Goal: Find specific page/section: Find specific page/section

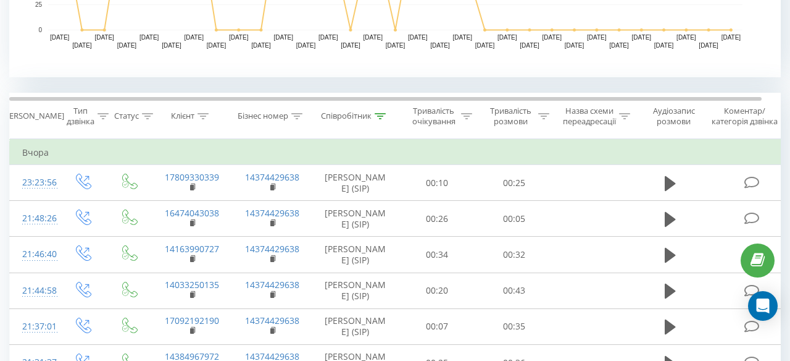
scroll to position [443, 0]
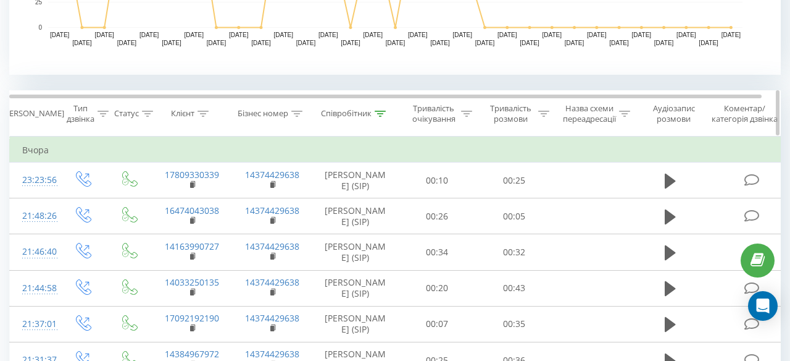
click at [382, 115] on icon at bounding box center [380, 114] width 11 height 6
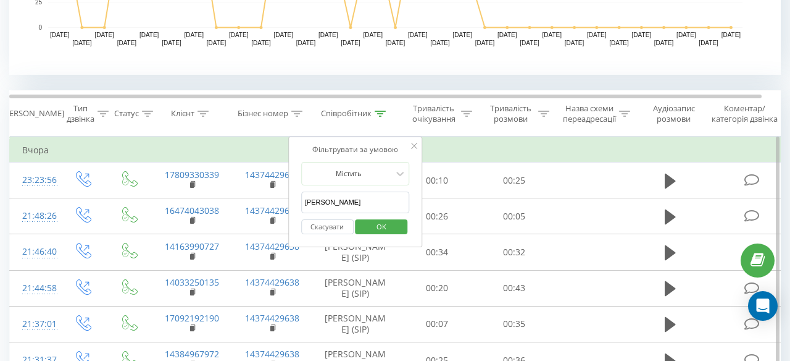
click at [357, 197] on input "[PERSON_NAME]" at bounding box center [355, 202] width 109 height 22
type input "[PERSON_NAME]"
click at [372, 227] on span "OK" at bounding box center [381, 226] width 35 height 19
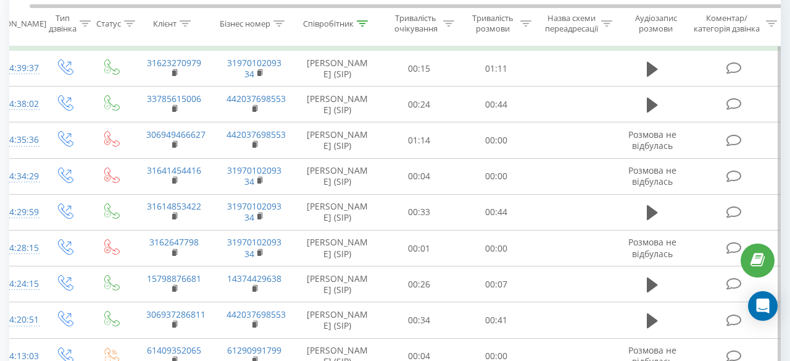
scroll to position [0, 19]
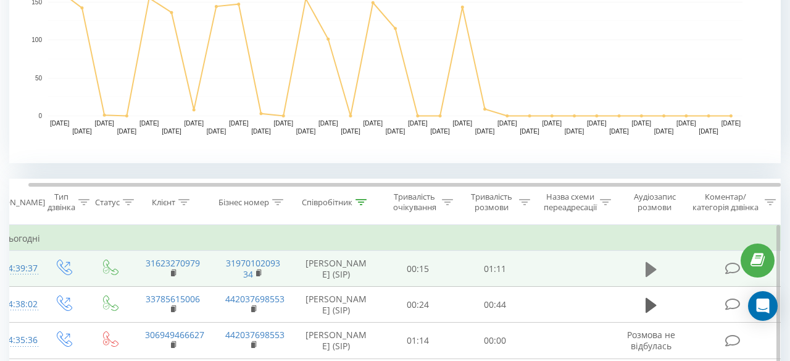
click at [650, 262] on icon at bounding box center [651, 269] width 11 height 17
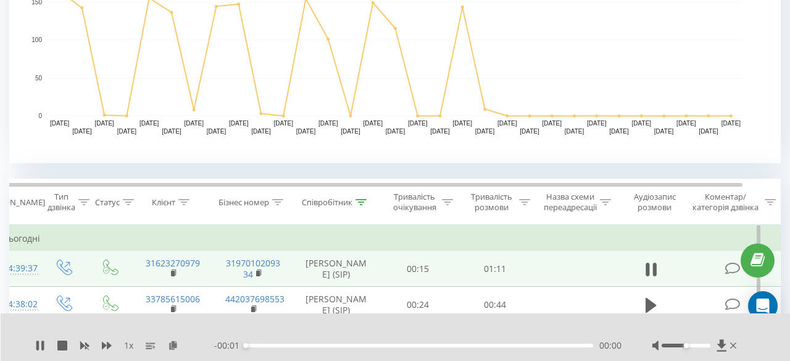
scroll to position [0, 0]
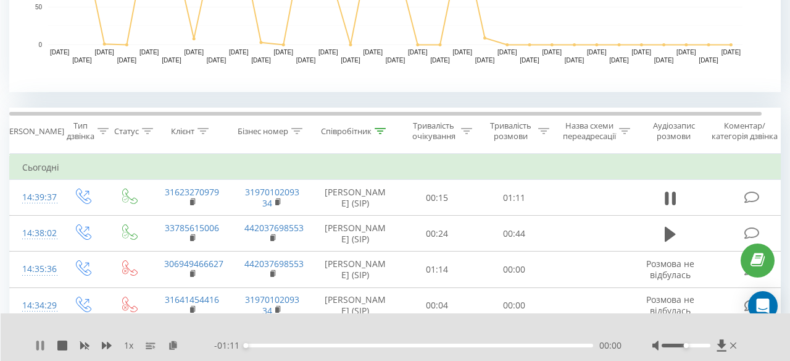
click at [40, 347] on icon at bounding box center [40, 345] width 10 height 10
click at [175, 346] on icon at bounding box center [173, 344] width 10 height 9
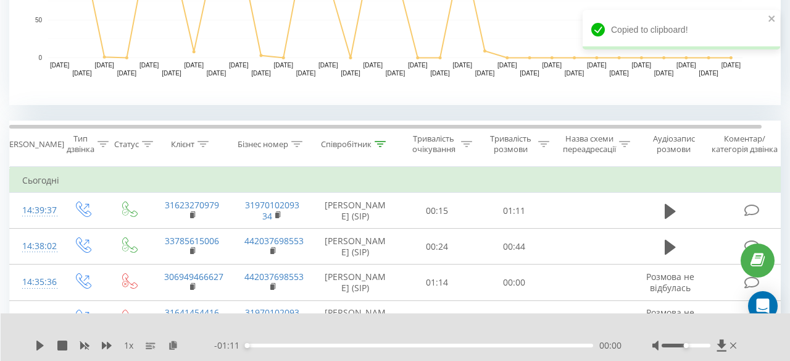
scroll to position [0, 17]
